Goal: Task Accomplishment & Management: Use online tool/utility

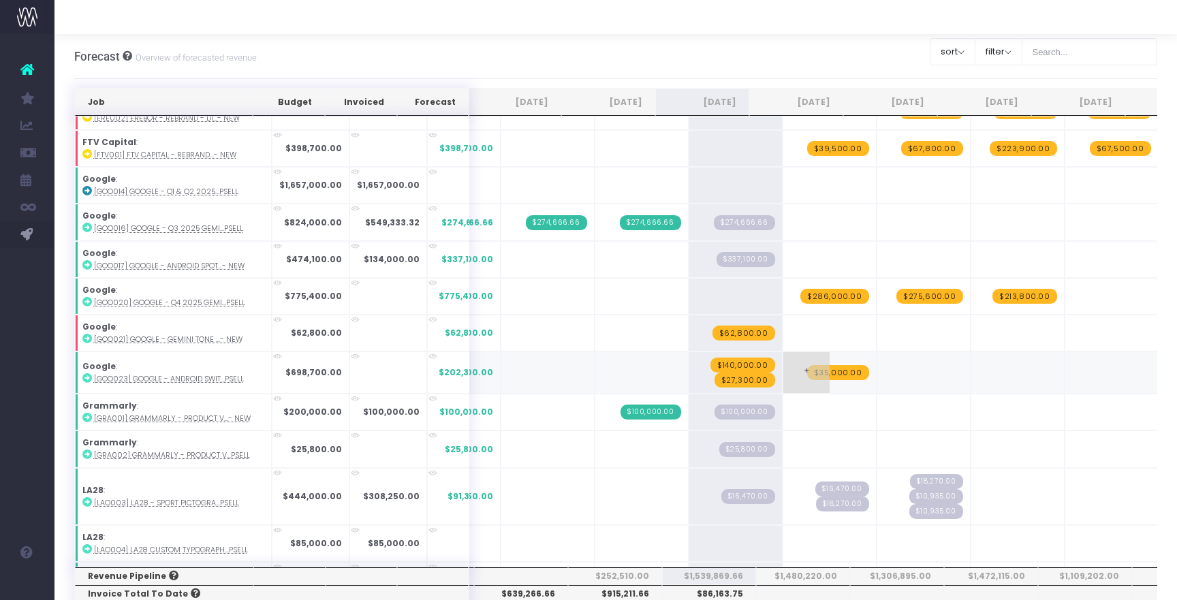
click at [817, 372] on span "$35,000.00" at bounding box center [838, 372] width 62 height 15
click at [721, 375] on span "$27,300.00" at bounding box center [744, 379] width 61 height 15
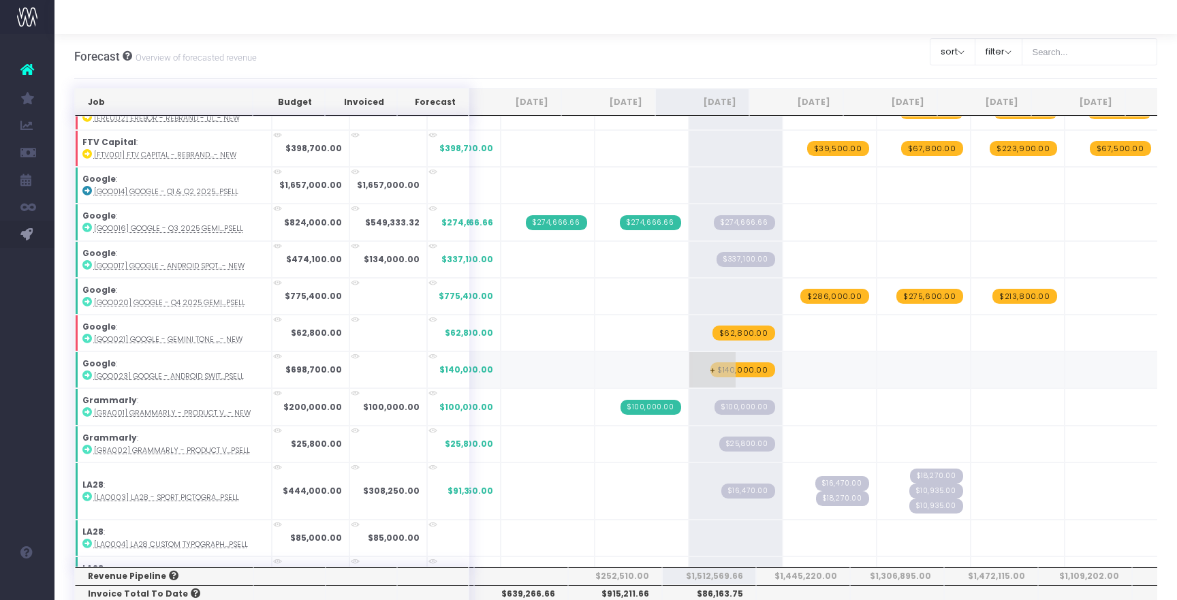
click at [721, 370] on span "$140,000.00" at bounding box center [742, 369] width 65 height 15
click at [699, 365] on span "+" at bounding box center [712, 369] width 46 height 35
type input "152400"
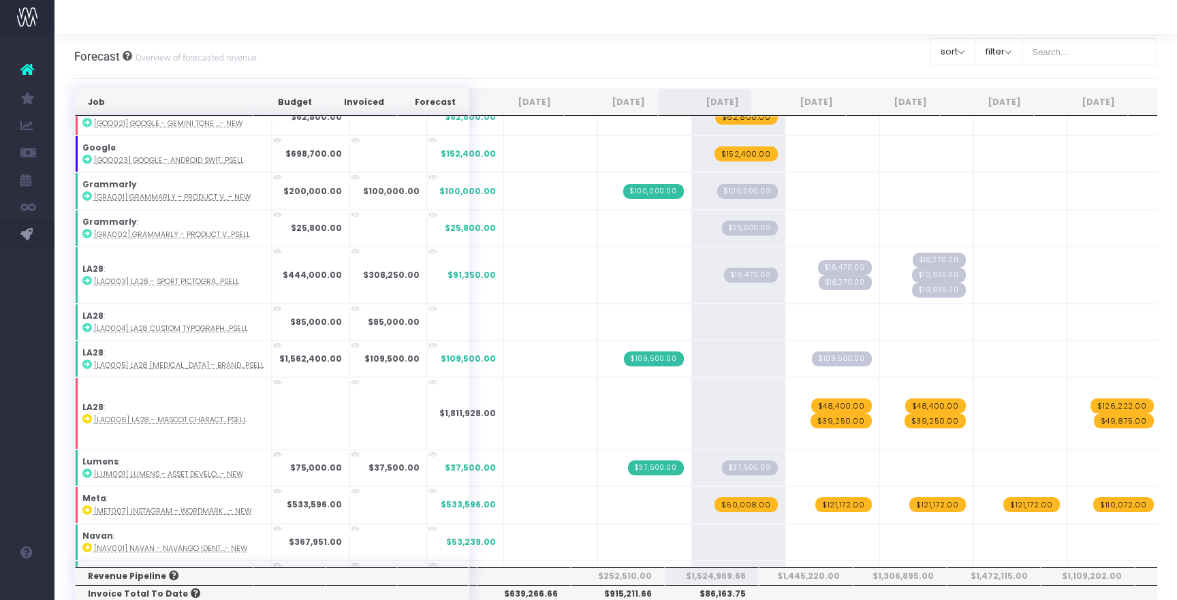
scroll to position [764, 0]
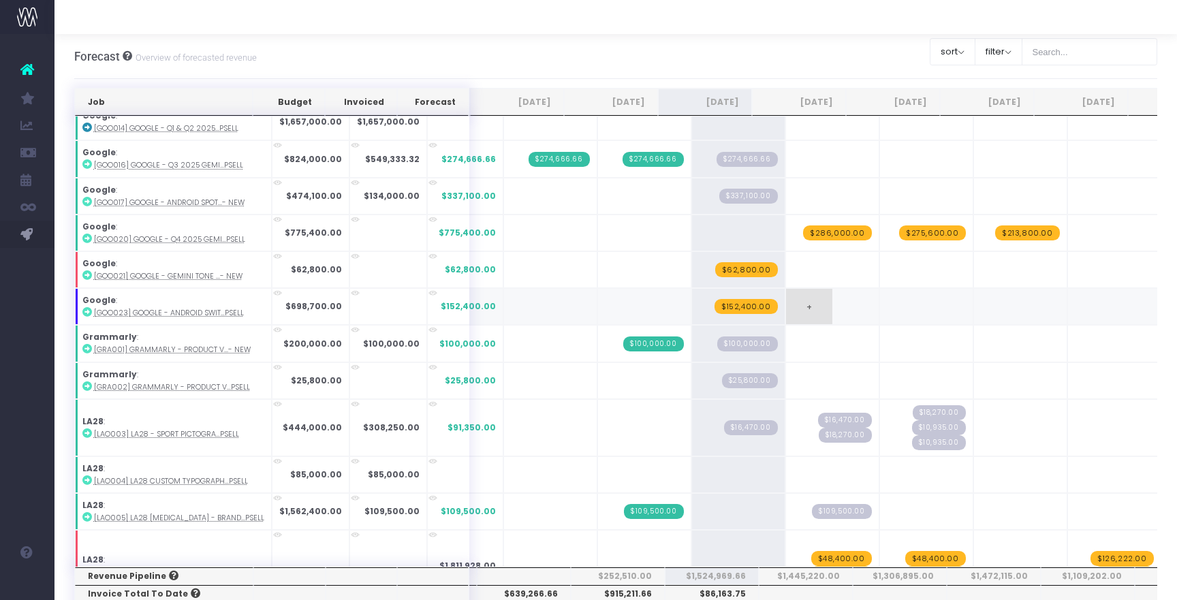
click at [786, 306] on span "+" at bounding box center [809, 306] width 46 height 35
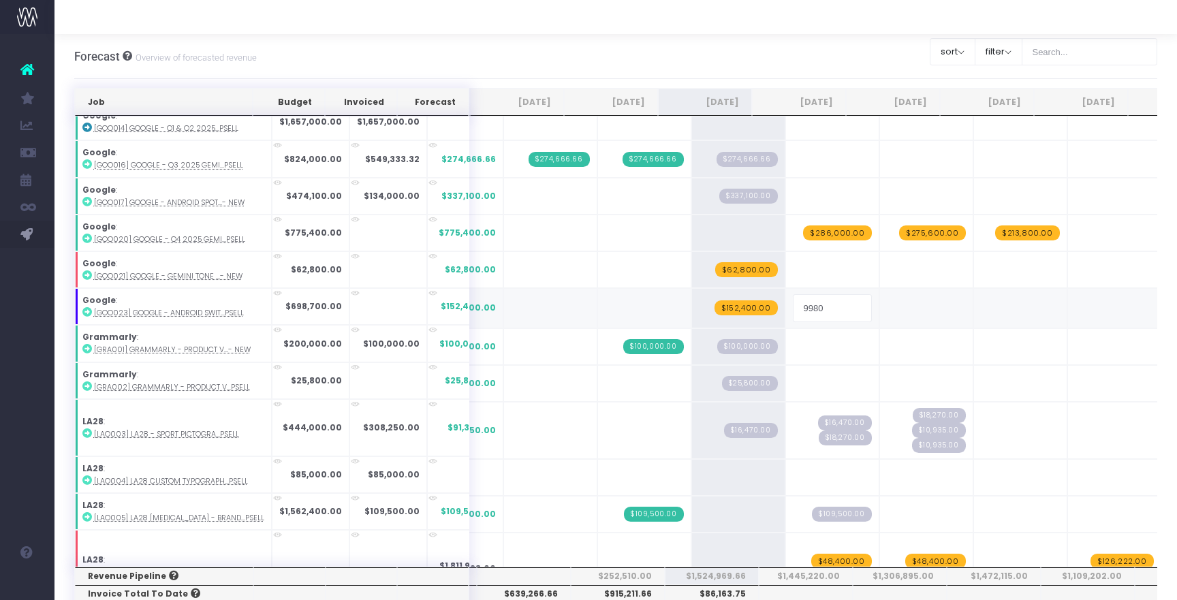
type input "99800"
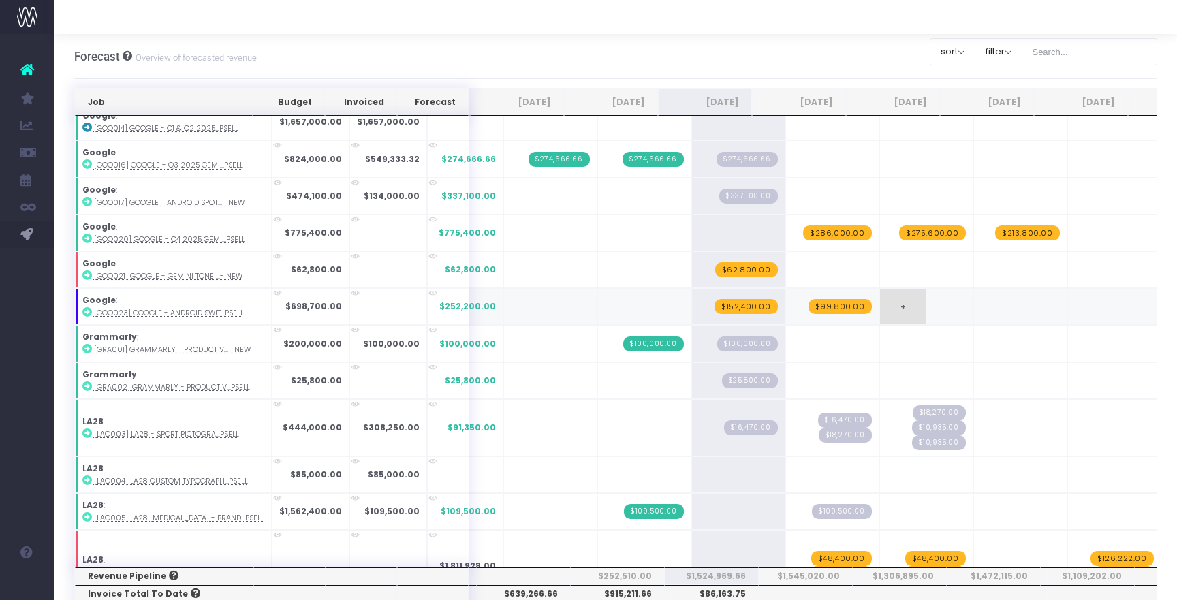
click at [880, 297] on span "+" at bounding box center [903, 306] width 46 height 35
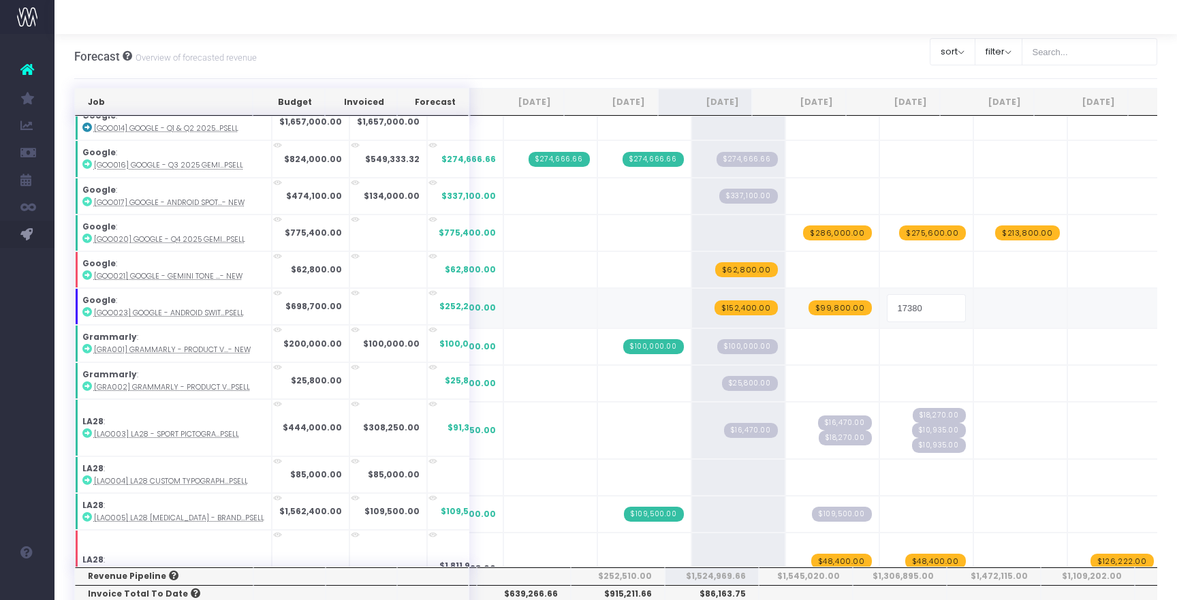
type input "173800"
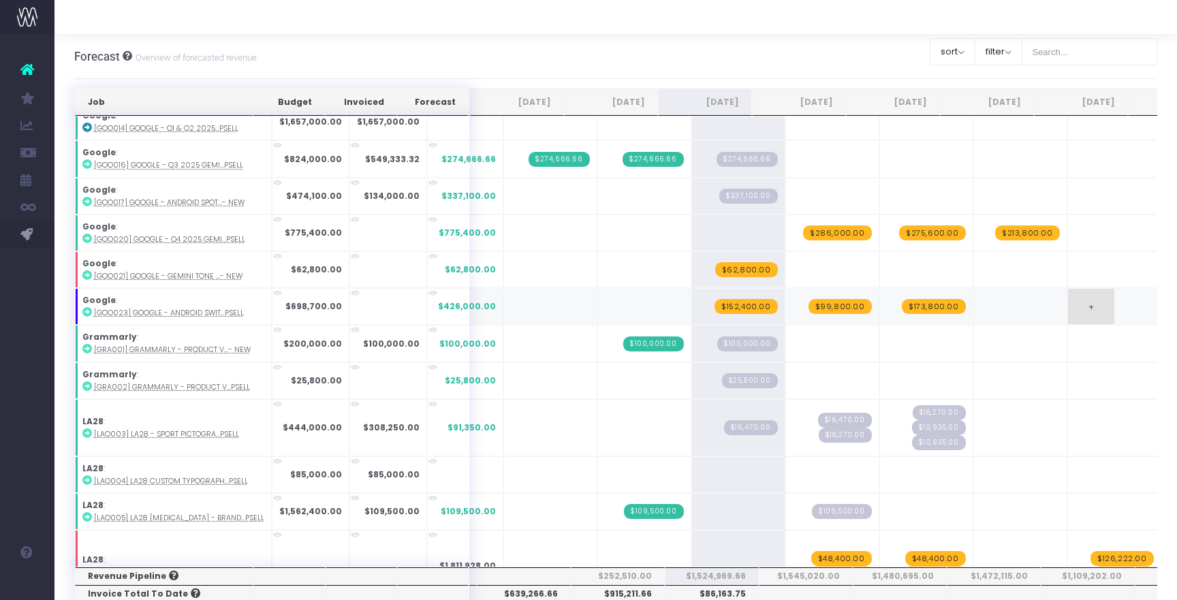
click at [1068, 308] on span "+" at bounding box center [1091, 306] width 46 height 35
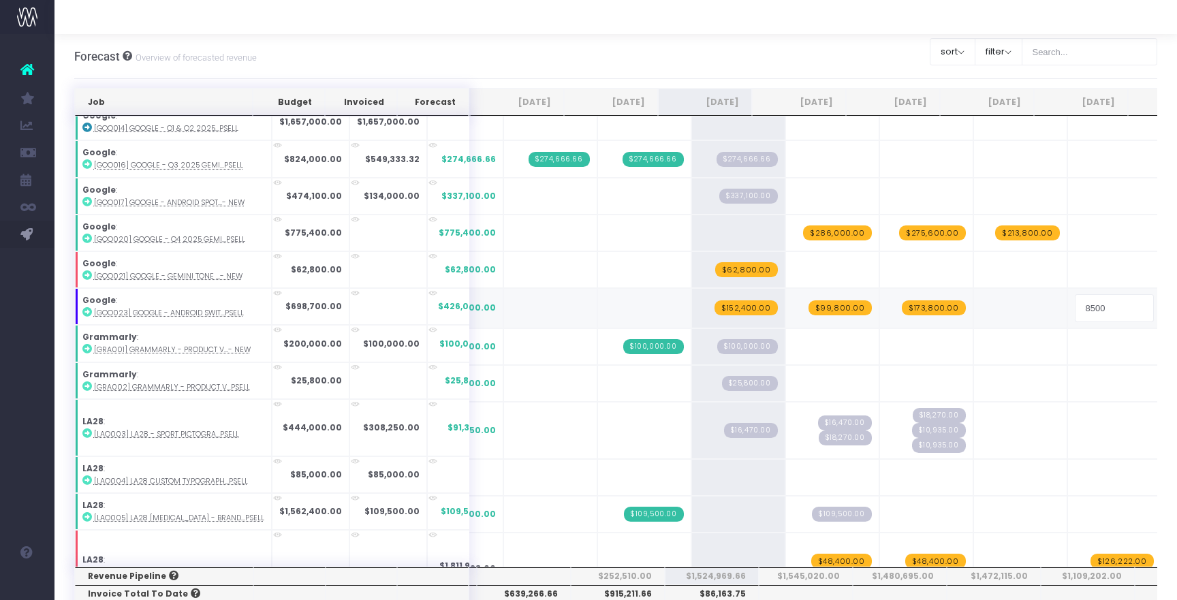
type input "85000"
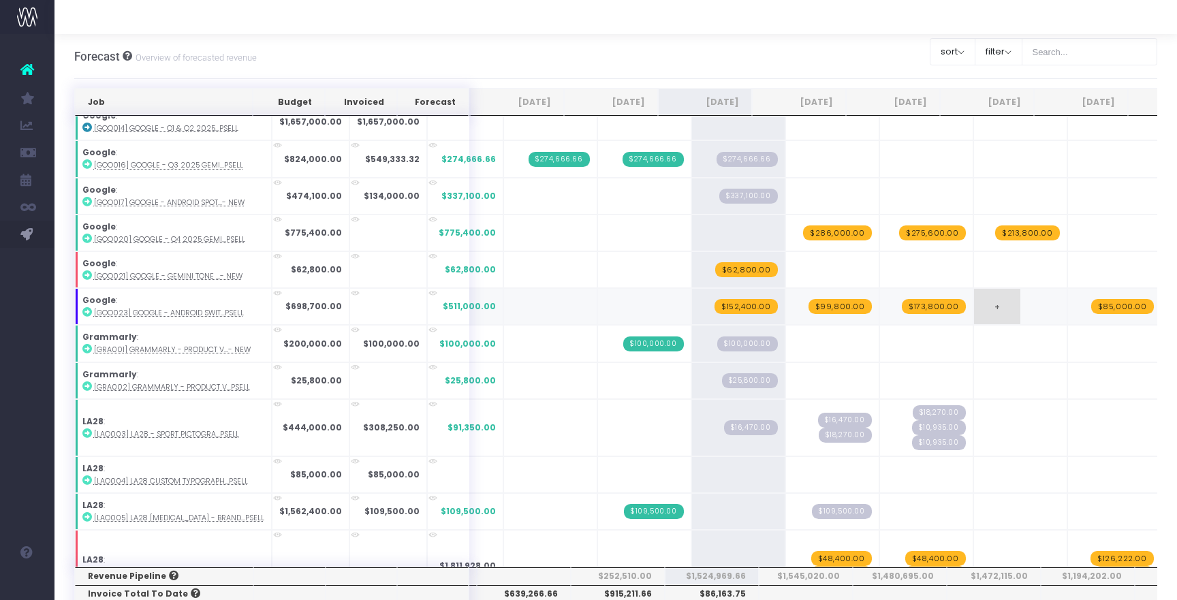
click at [974, 315] on span "+" at bounding box center [997, 306] width 46 height 35
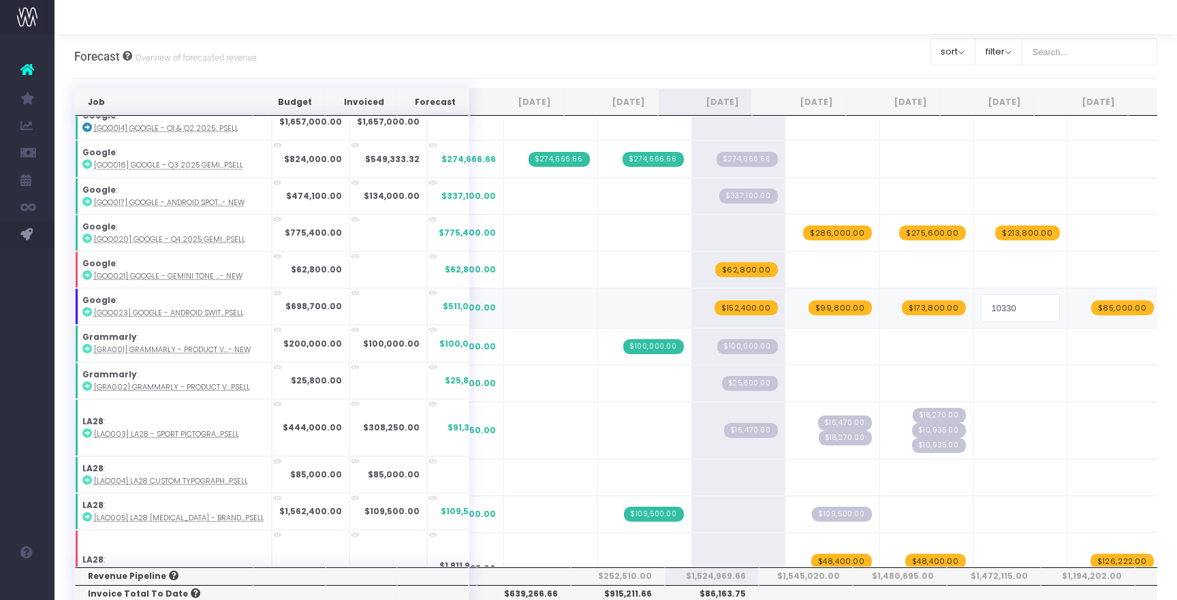
type input "103300"
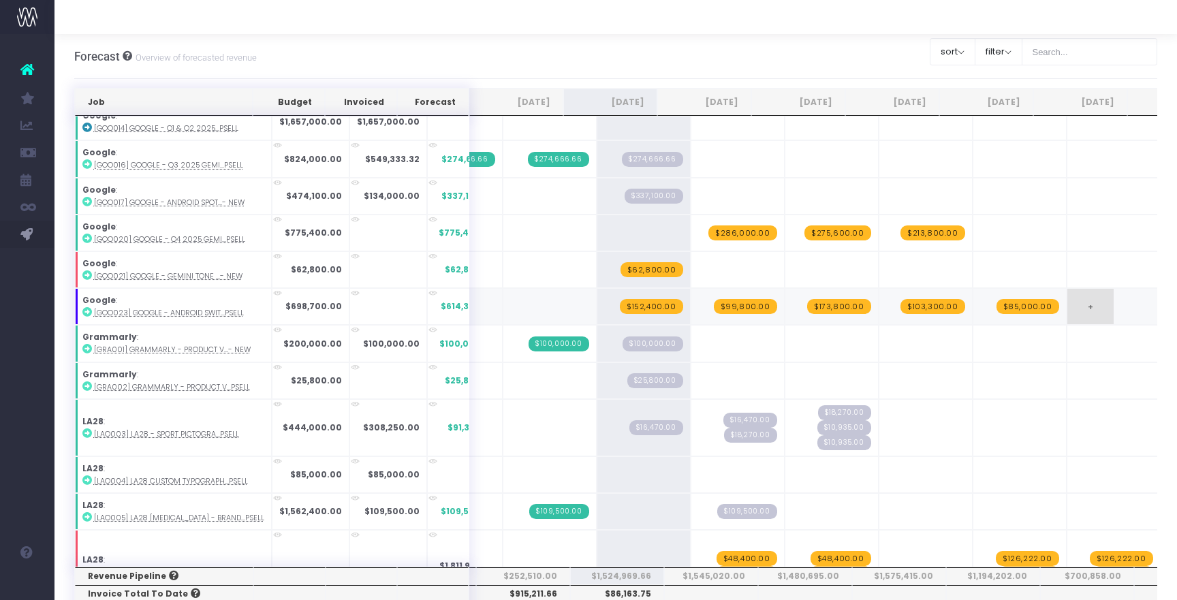
click at [1074, 304] on span "+" at bounding box center [1090, 306] width 46 height 35
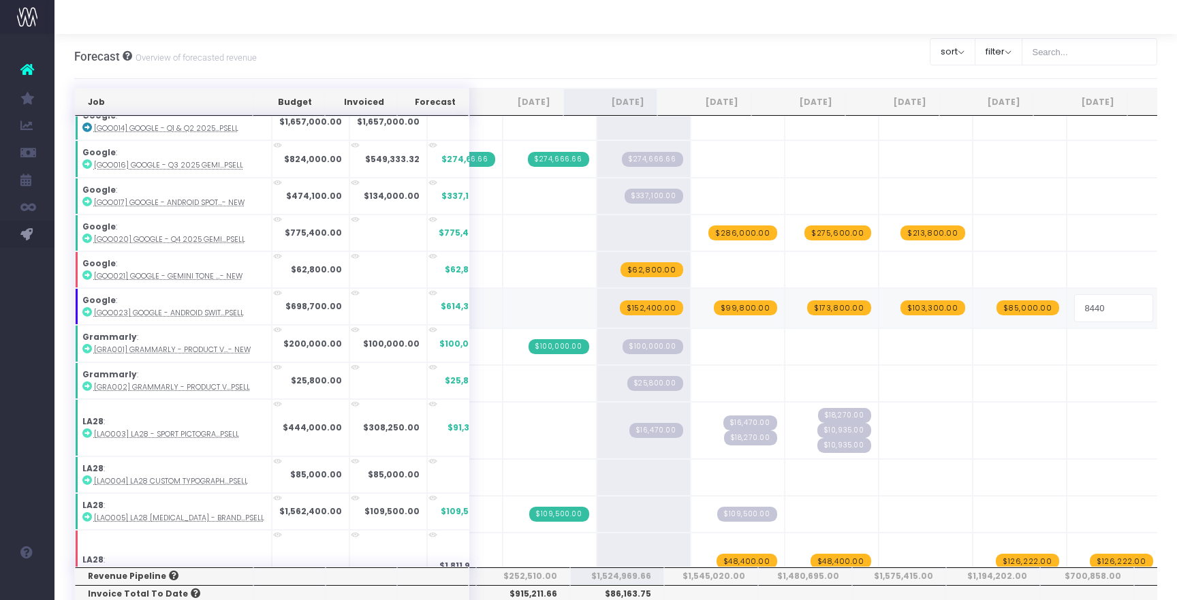
type input "84400"
